Goal: Book appointment/travel/reservation

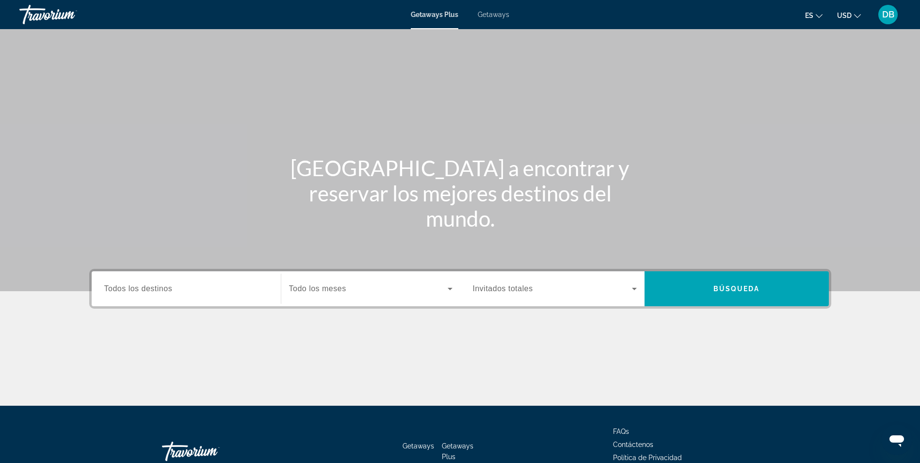
click at [212, 288] on input "Destination Todos los destinos" at bounding box center [186, 289] width 164 height 12
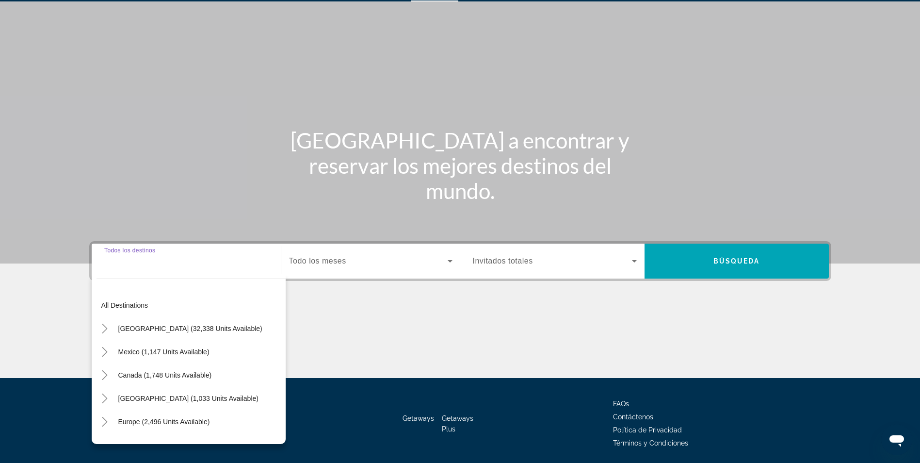
scroll to position [62, 0]
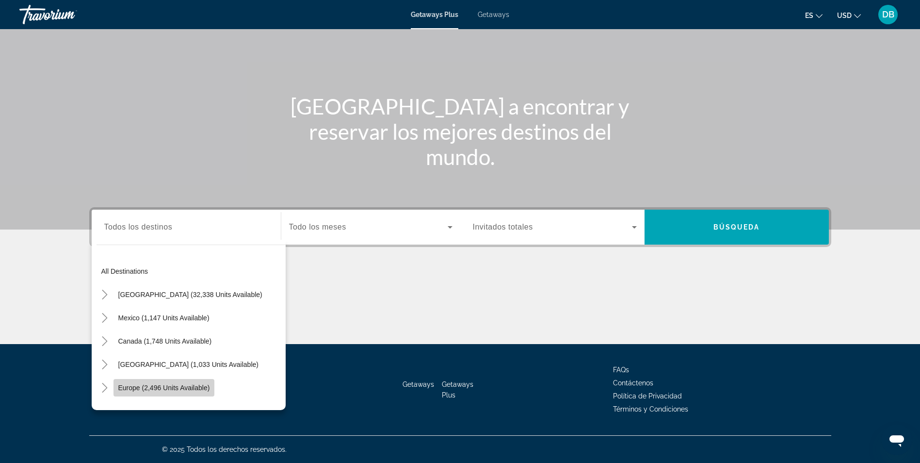
click at [168, 386] on span "Europe (2,496 units available)" at bounding box center [164, 388] width 92 height 8
type input "**********"
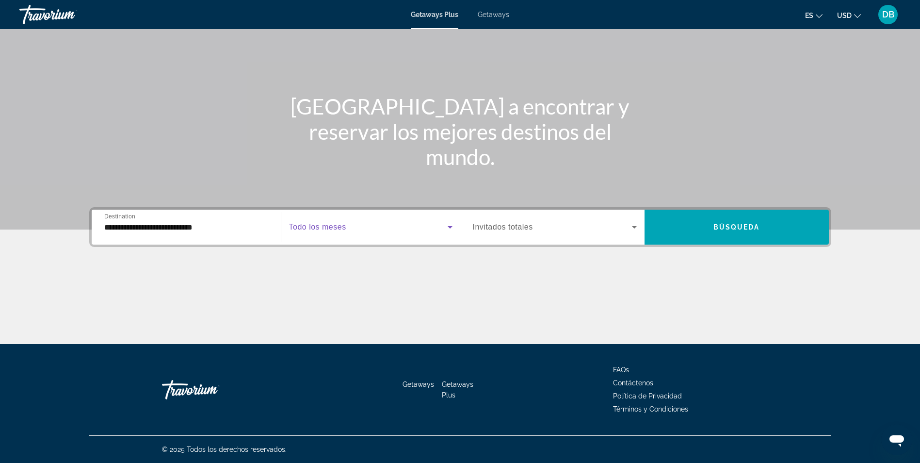
click at [446, 230] on icon "Search widget" at bounding box center [450, 227] width 12 height 12
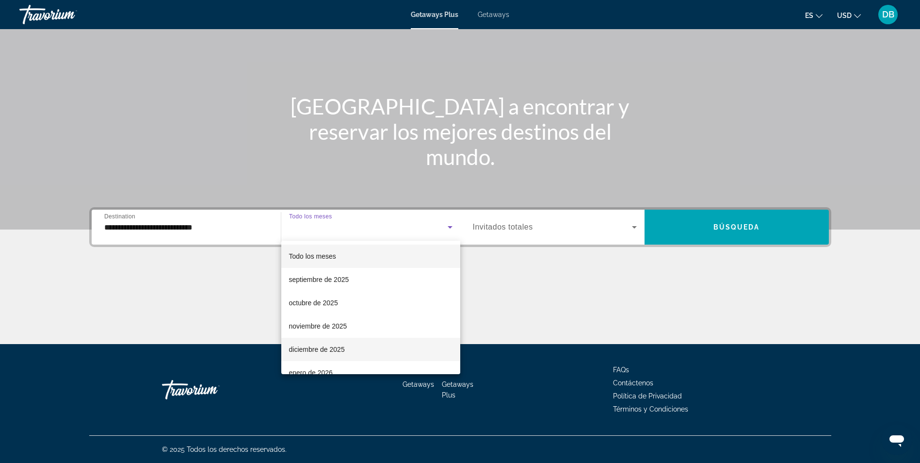
click at [425, 350] on mat-option "diciembre de 2025" at bounding box center [370, 349] width 179 height 23
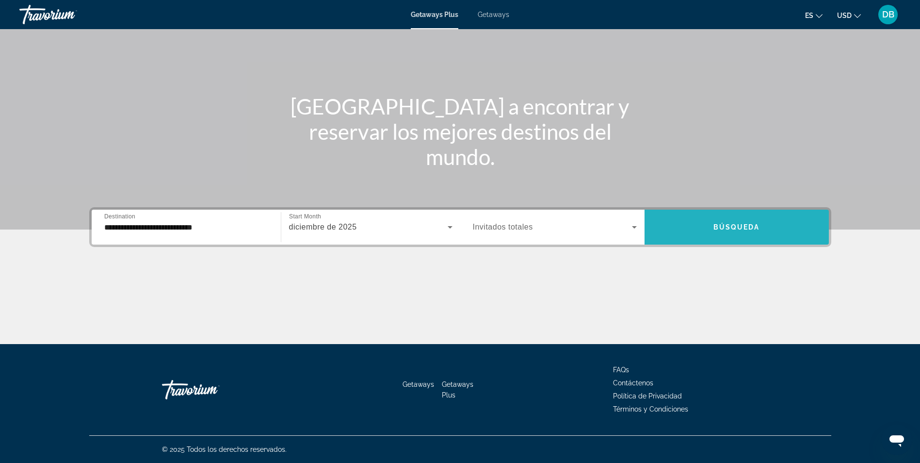
click at [707, 233] on span "Search widget" at bounding box center [737, 226] width 184 height 23
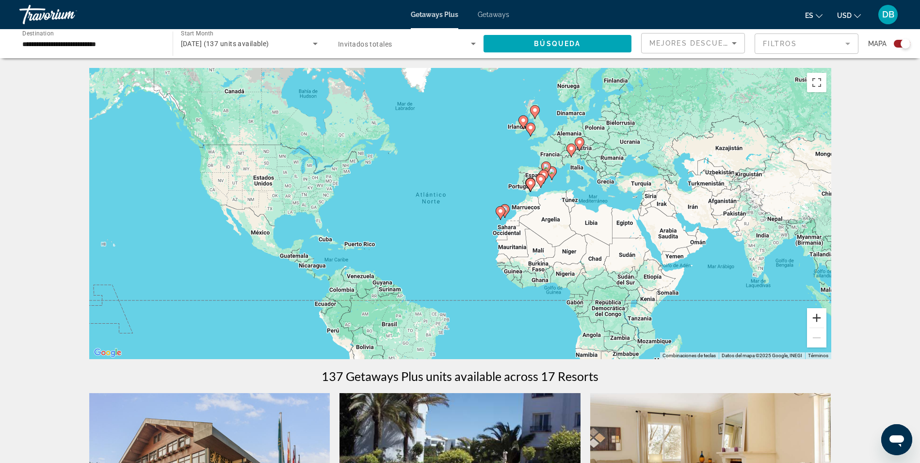
click at [813, 323] on button "Ampliar" at bounding box center [816, 317] width 19 height 19
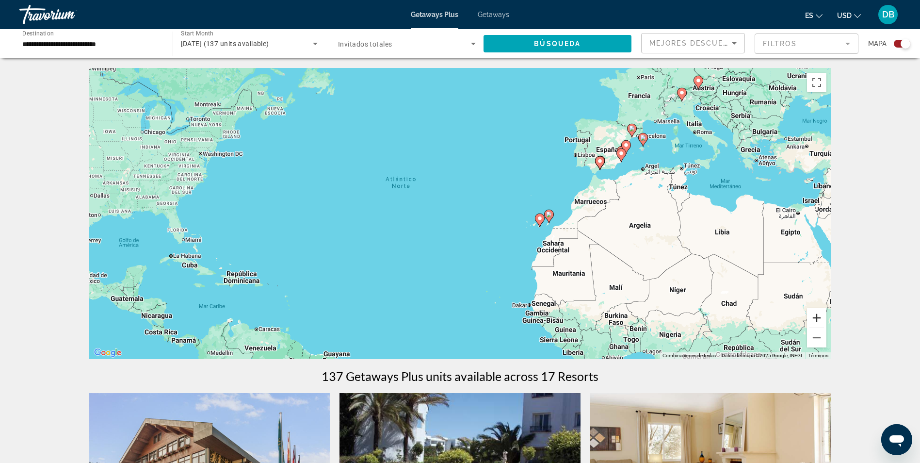
click at [813, 323] on button "Ampliar" at bounding box center [816, 317] width 19 height 19
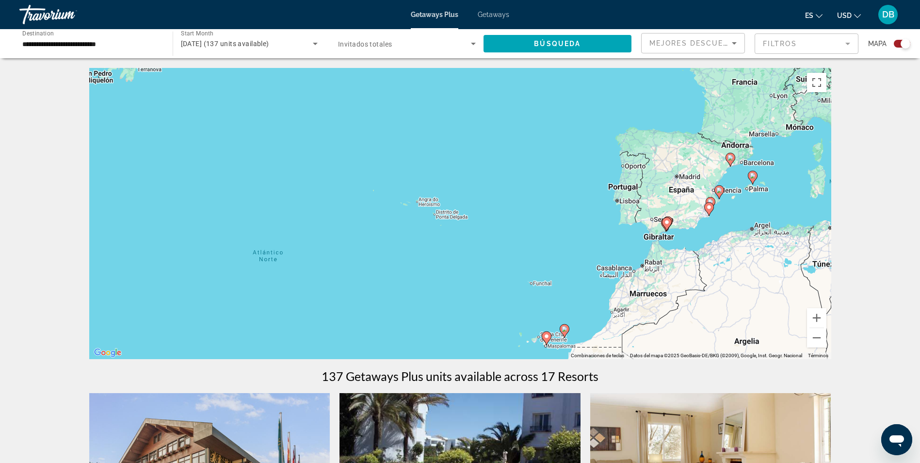
drag, startPoint x: 754, startPoint y: 124, endPoint x: 677, endPoint y: 233, distance: 133.5
click at [677, 233] on div "Para activar la función de arrastre con el teclado, pulsa Alt + Intro. Cuando h…" at bounding box center [460, 213] width 742 height 291
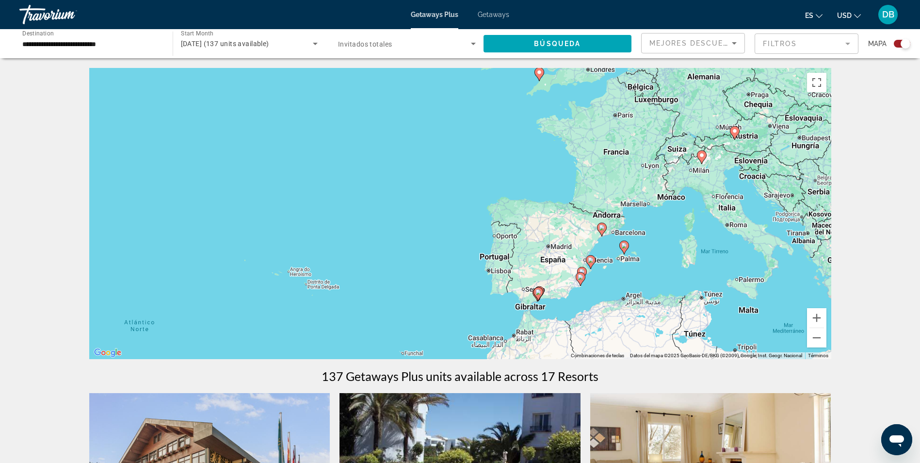
drag, startPoint x: 778, startPoint y: 168, endPoint x: 648, endPoint y: 236, distance: 146.5
click at [648, 236] on div "Para activar la función de arrastre con el teclado, pulsa Alt + Intro. Cuando h…" at bounding box center [460, 213] width 742 height 291
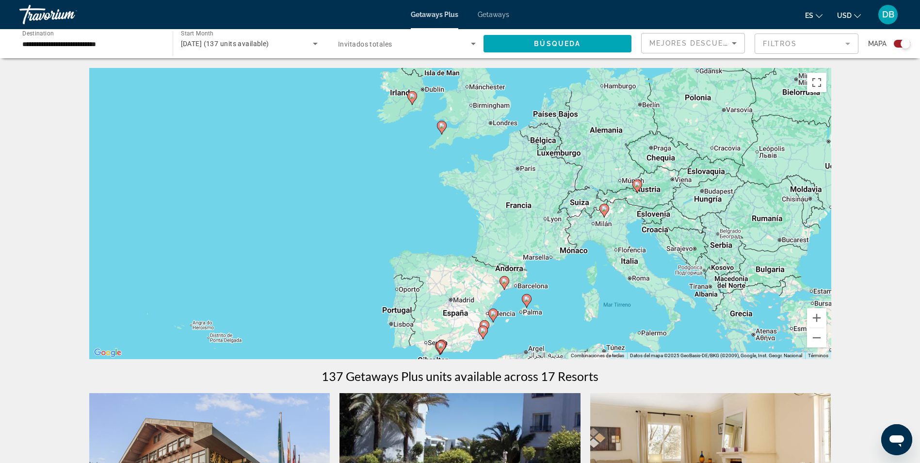
drag, startPoint x: 682, startPoint y: 235, endPoint x: 574, endPoint y: 293, distance: 122.6
click at [574, 293] on div "Para activar la función de arrastre con el teclado, pulsa Alt + Intro. Cuando h…" at bounding box center [460, 213] width 742 height 291
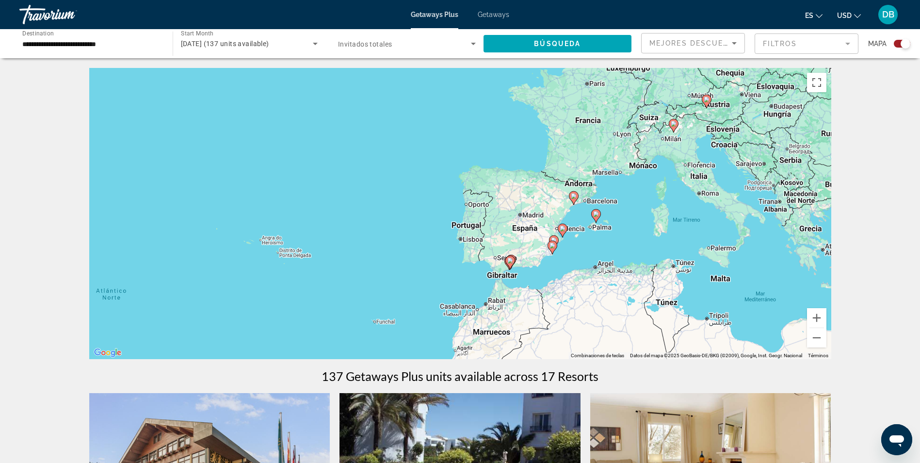
drag, startPoint x: 543, startPoint y: 278, endPoint x: 622, endPoint y: 182, distance: 124.8
click at [622, 182] on div "Para activar la función de arrastre con el teclado, pulsa Alt + Intro. Cuando h…" at bounding box center [460, 213] width 742 height 291
click at [312, 41] on icon "Search widget" at bounding box center [316, 44] width 12 height 12
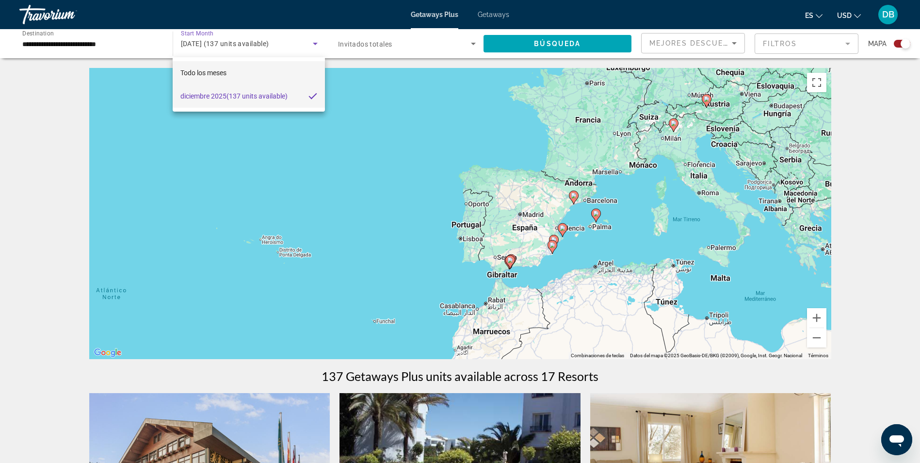
click at [284, 77] on mat-option "Todo los meses" at bounding box center [249, 72] width 152 height 23
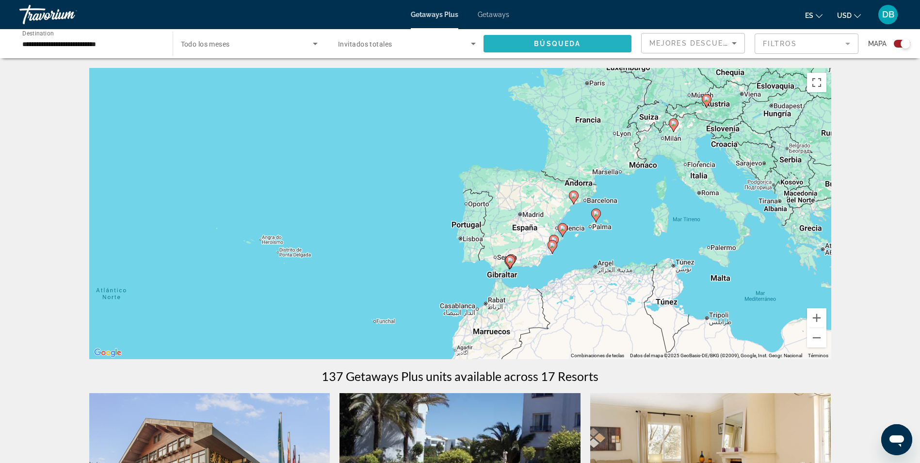
click at [573, 42] on span "Búsqueda" at bounding box center [557, 44] width 47 height 8
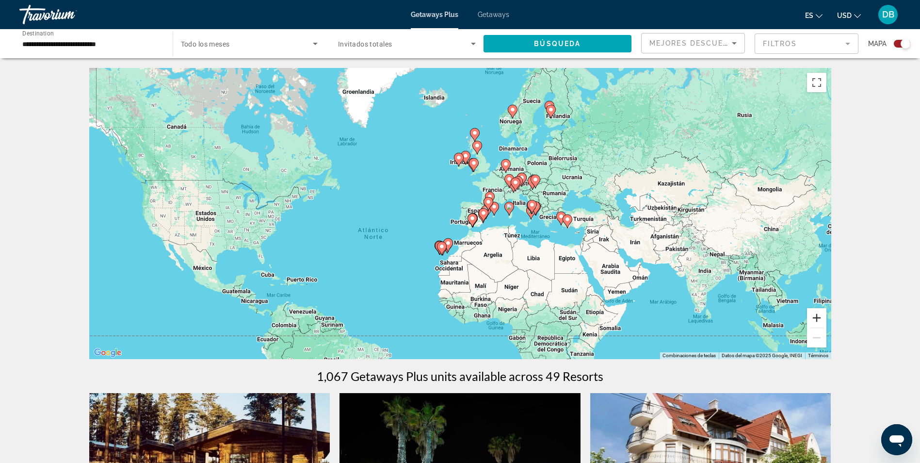
click at [818, 321] on button "Ampliar" at bounding box center [816, 317] width 19 height 19
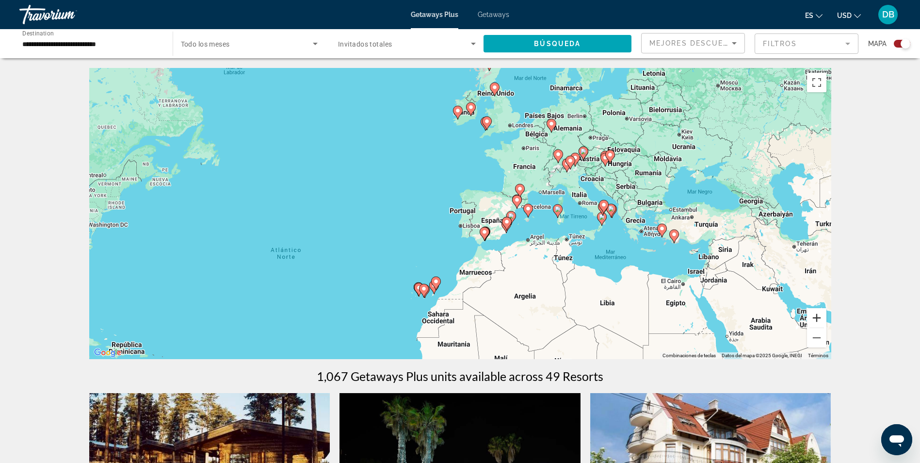
click at [818, 321] on button "Ampliar" at bounding box center [816, 317] width 19 height 19
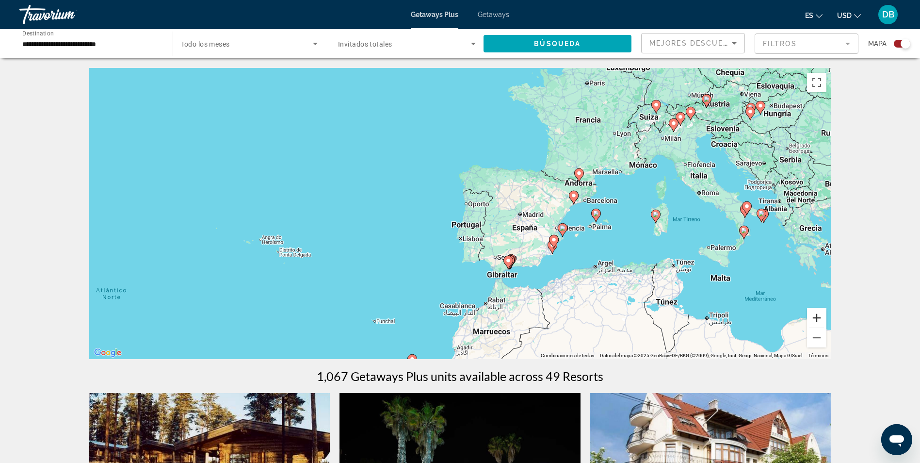
click at [818, 321] on button "Ampliar" at bounding box center [816, 317] width 19 height 19
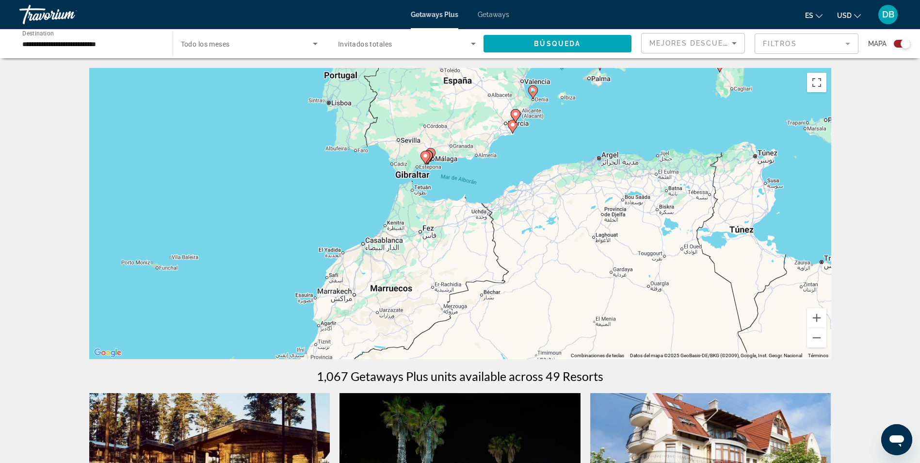
drag, startPoint x: 701, startPoint y: 248, endPoint x: 568, endPoint y: 87, distance: 208.5
click at [568, 87] on div "Para activar la función de arrastre con el teclado, pulsa Alt + Intro. Cuando h…" at bounding box center [460, 213] width 742 height 291
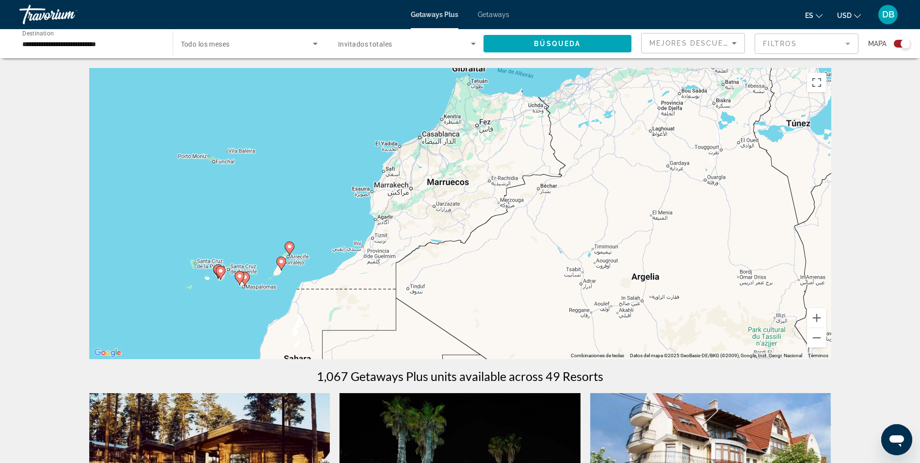
drag, startPoint x: 383, startPoint y: 219, endPoint x: 441, endPoint y: 110, distance: 123.3
click at [441, 110] on div "Para activar la función de arrastre con el teclado, pulsa Alt + Intro. Cuando h…" at bounding box center [460, 213] width 742 height 291
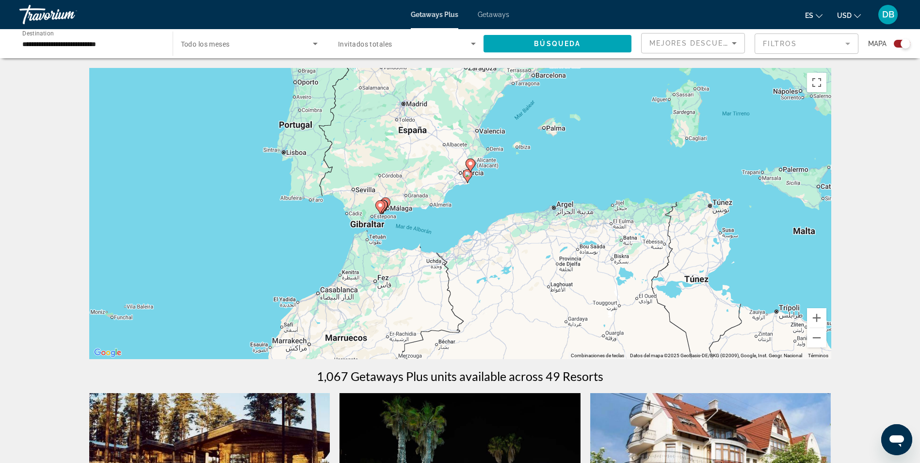
drag, startPoint x: 371, startPoint y: 168, endPoint x: 266, endPoint y: 325, distance: 188.5
click at [266, 325] on div "Para activar la función de arrastre con el teclado, pulsa Alt + Intro. Cuando h…" at bounding box center [460, 213] width 742 height 291
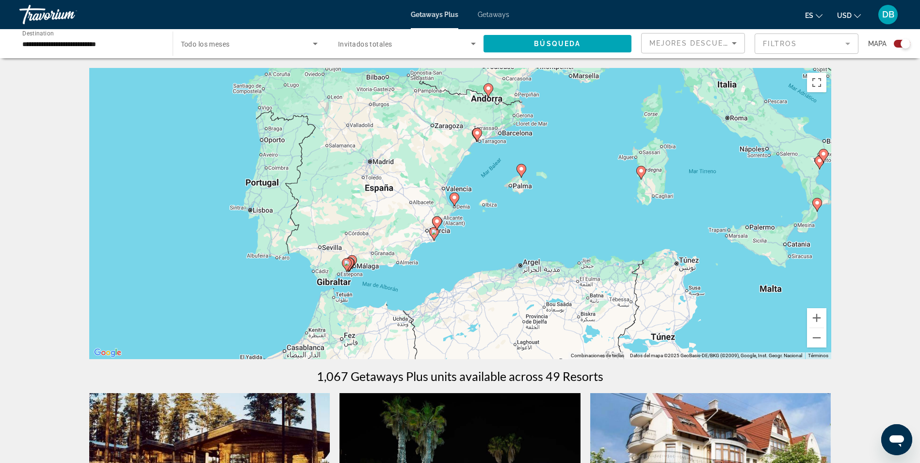
drag, startPoint x: 527, startPoint y: 173, endPoint x: 493, endPoint y: 232, distance: 67.8
click at [493, 232] on div "Para activar la función de arrastre con el teclado, pulsa Alt + Intro. Cuando h…" at bounding box center [460, 213] width 742 height 291
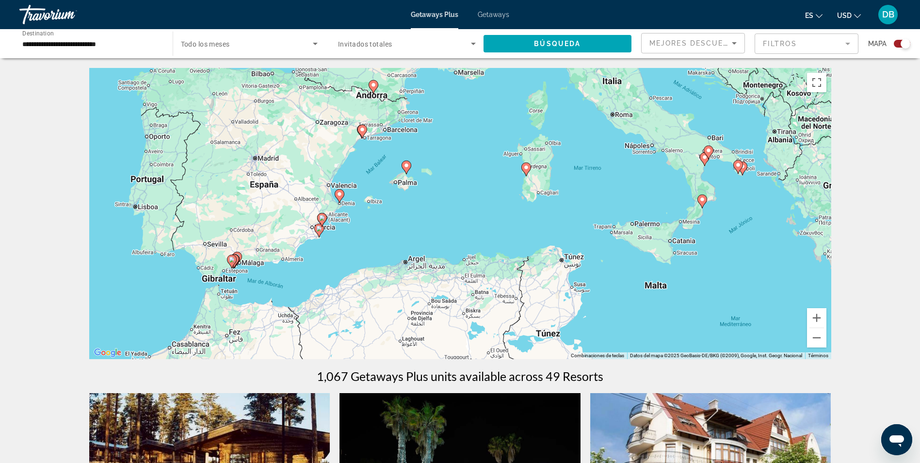
drag, startPoint x: 767, startPoint y: 194, endPoint x: 639, endPoint y: 189, distance: 128.2
click at [639, 189] on div "Para activar la función de arrastre con el teclado, pulsa Alt + Intro. Cuando h…" at bounding box center [460, 213] width 742 height 291
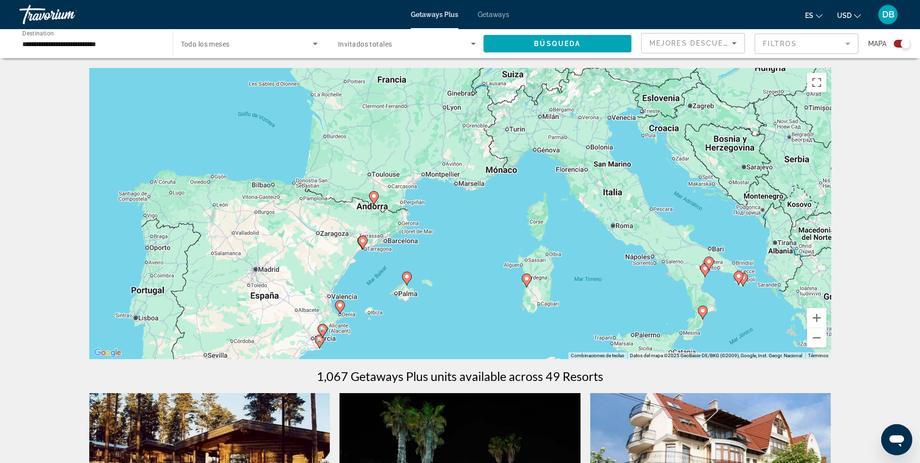
drag, startPoint x: 642, startPoint y: 150, endPoint x: 642, endPoint y: 274, distance: 124.2
click at [642, 274] on div "Para activar la función de arrastre con el teclado, pulsa Alt + Intro. Cuando h…" at bounding box center [460, 213] width 742 height 291
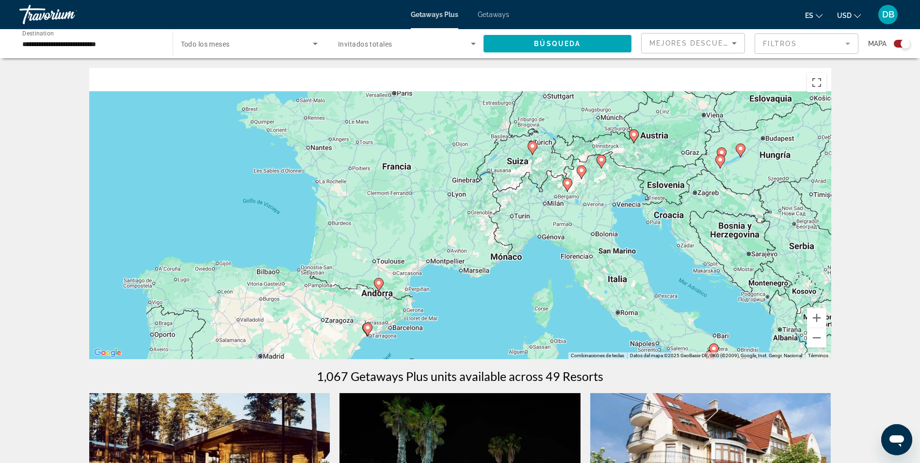
drag, startPoint x: 549, startPoint y: 202, endPoint x: 554, endPoint y: 285, distance: 83.1
click at [554, 285] on div "Para activar la función de arrastre con el teclado, pulsa Alt + Intro. Cuando h…" at bounding box center [460, 213] width 742 height 291
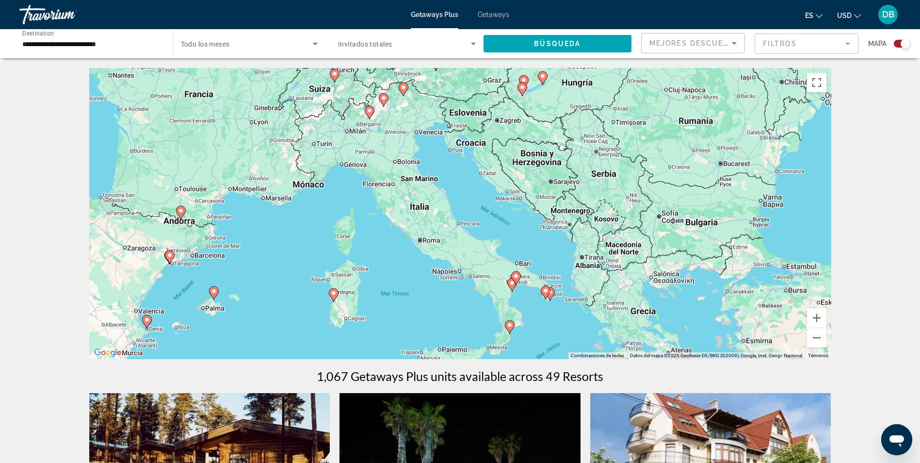
drag, startPoint x: 720, startPoint y: 181, endPoint x: 521, endPoint y: 108, distance: 212.0
click at [521, 108] on div "Para activar la función de arrastre con el teclado, pulsa Alt + Intro. Cuando h…" at bounding box center [460, 213] width 742 height 291
click at [212, 291] on image "Main content" at bounding box center [214, 291] width 6 height 6
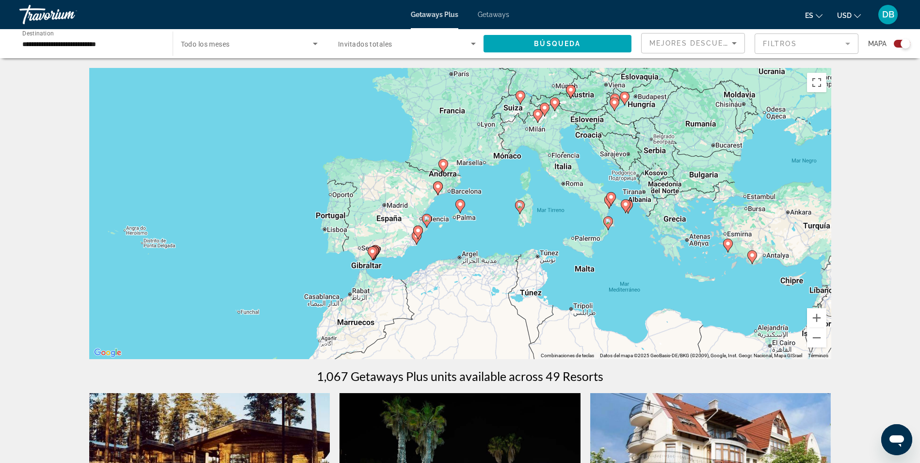
click at [459, 204] on image "Main content" at bounding box center [460, 204] width 6 height 6
type input "**********"
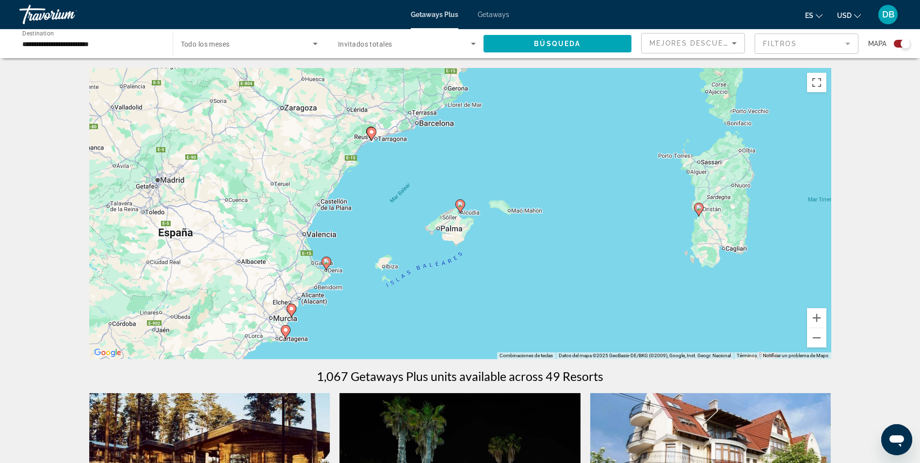
click at [459, 204] on image "Main content" at bounding box center [460, 204] width 6 height 6
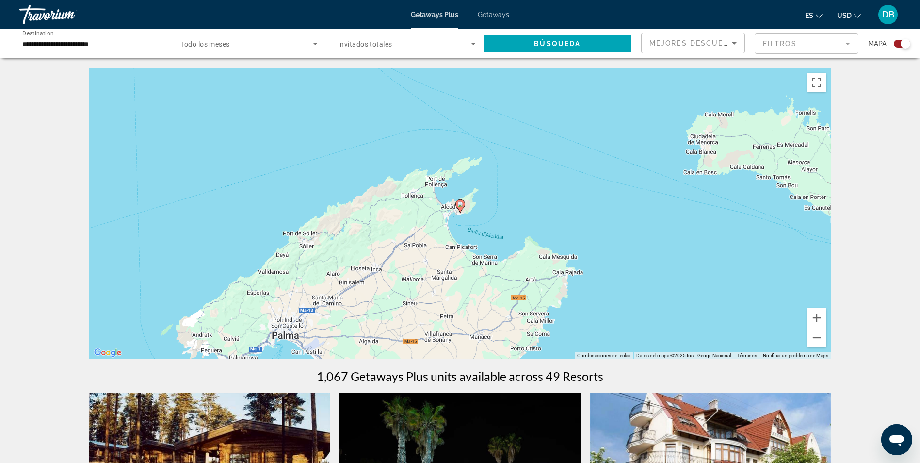
click at [459, 204] on image "Main content" at bounding box center [460, 204] width 6 height 6
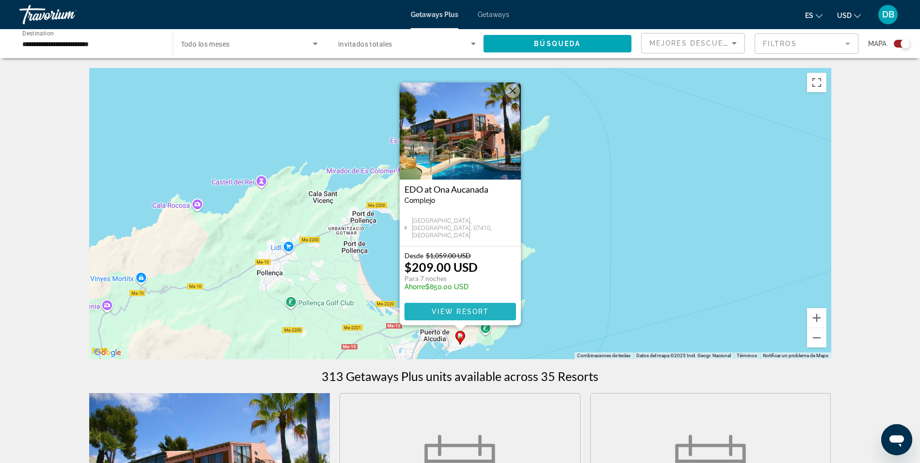
click at [452, 313] on span "View Resort" at bounding box center [459, 312] width 57 height 8
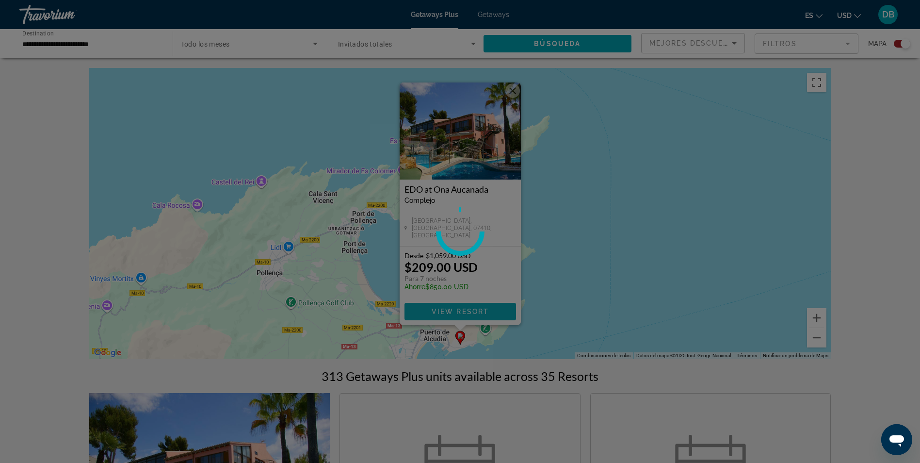
click at [452, 313] on div at bounding box center [460, 231] width 920 height 463
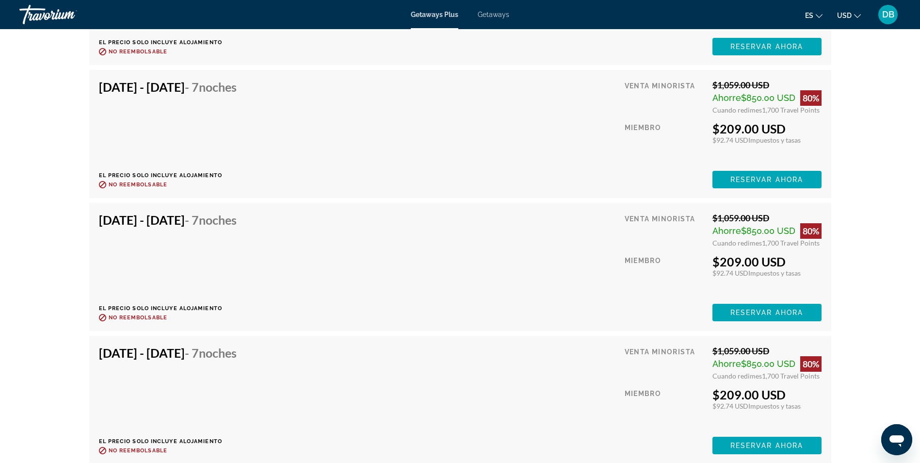
scroll to position [2691, 0]
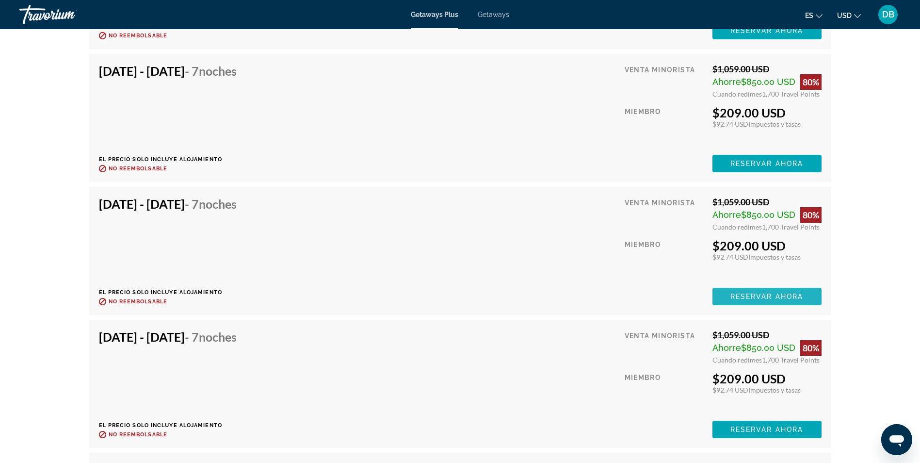
click at [777, 298] on button "Reservar ahora" at bounding box center [767, 296] width 109 height 17
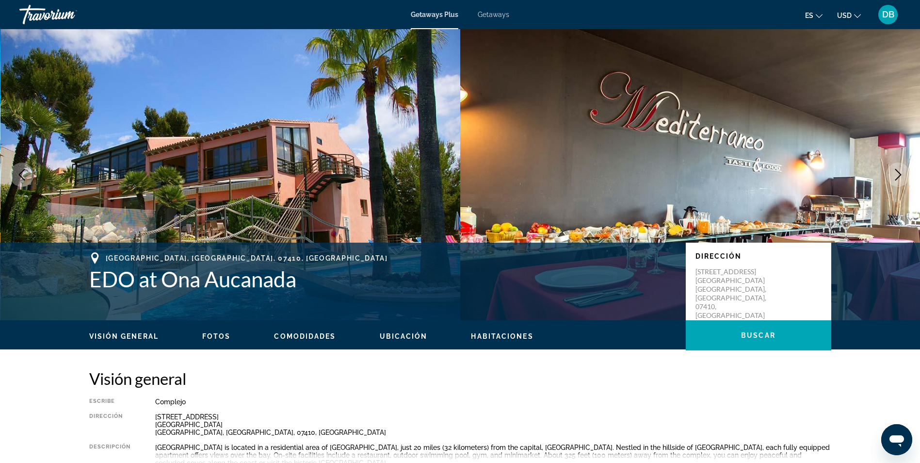
click at [892, 16] on span "DB" at bounding box center [888, 15] width 12 height 10
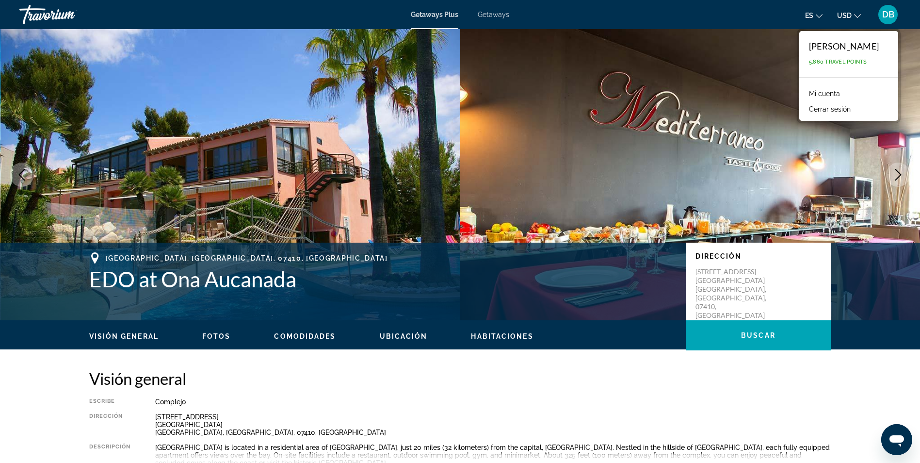
click at [804, 108] on button "Cerrar sesión" at bounding box center [829, 109] width 51 height 13
